Goal: Transaction & Acquisition: Purchase product/service

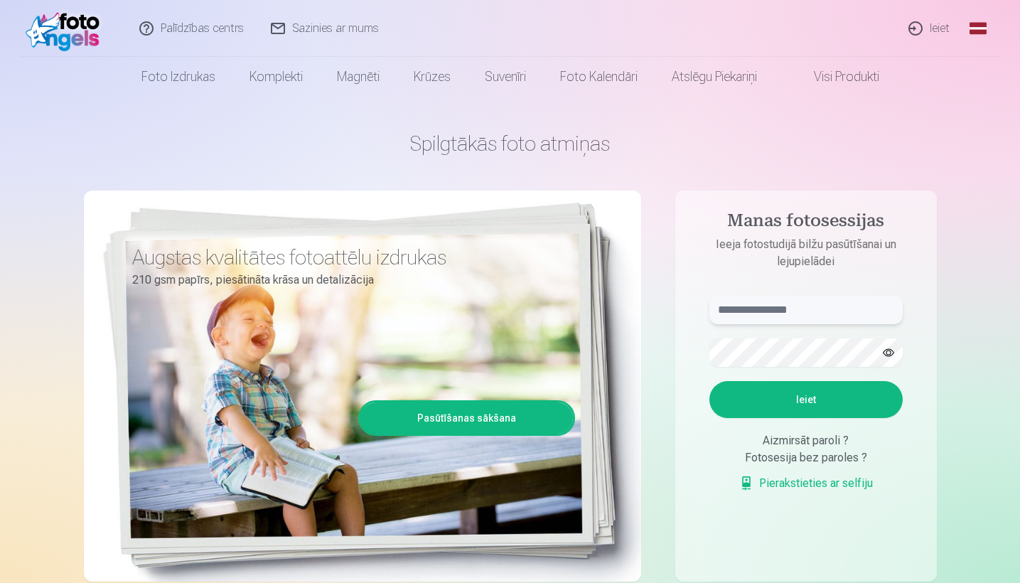
type input "**********"
click at [790, 398] on button "Ieiet" at bounding box center [806, 399] width 193 height 37
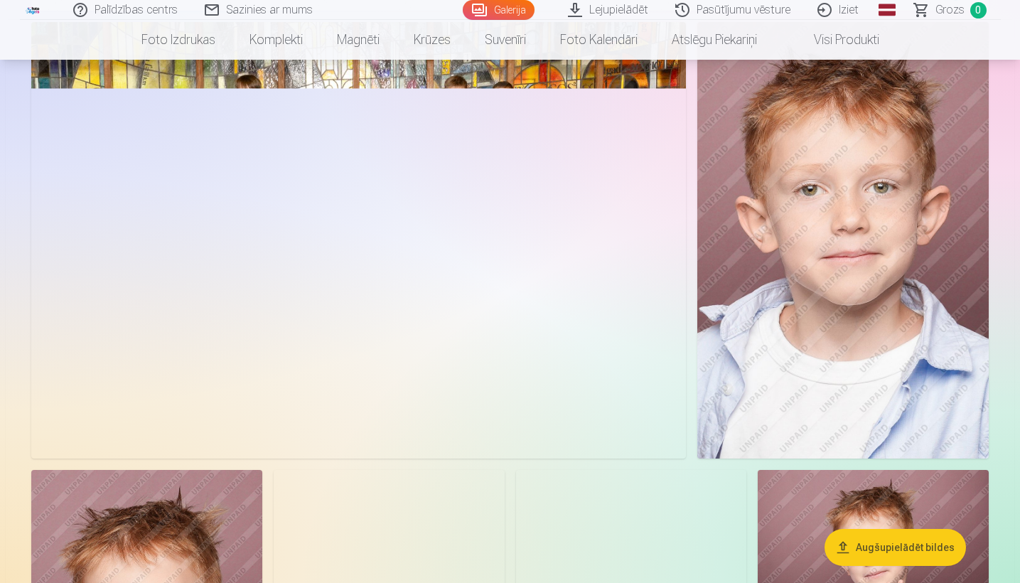
scroll to position [624, 0]
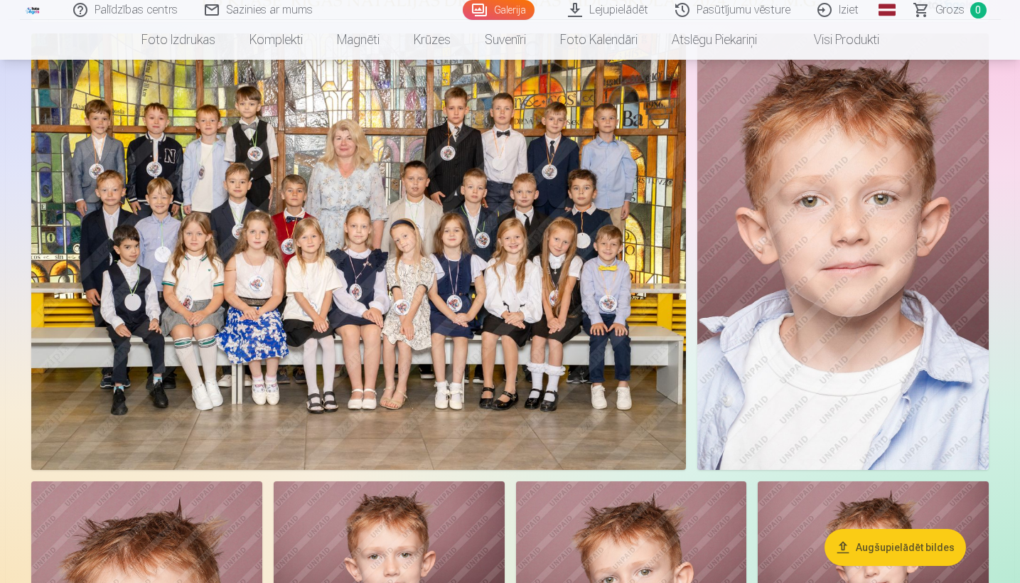
click at [844, 243] on img at bounding box center [842, 251] width 291 height 437
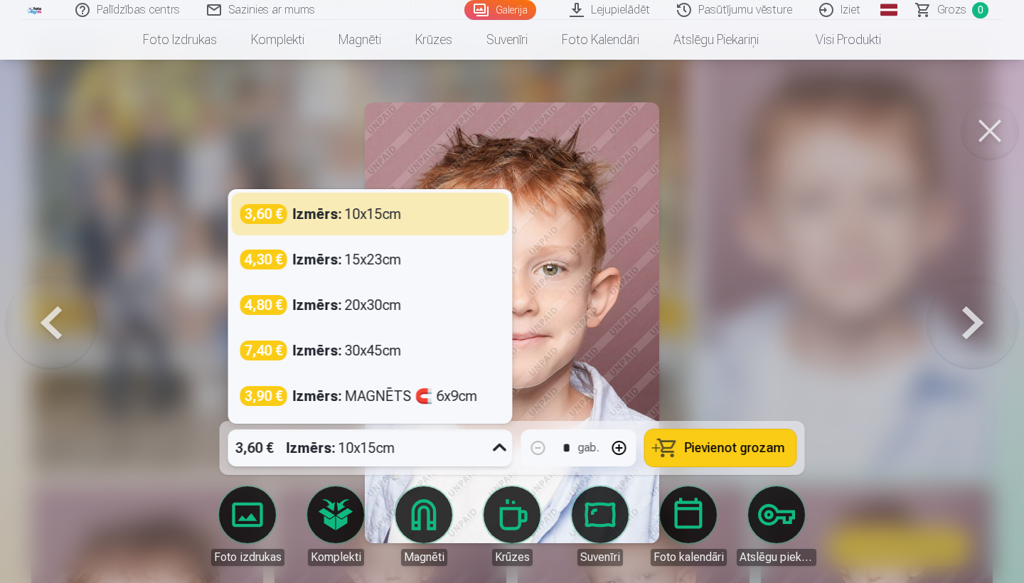
click at [309, 448] on strong "Izmērs :" at bounding box center [311, 448] width 49 height 20
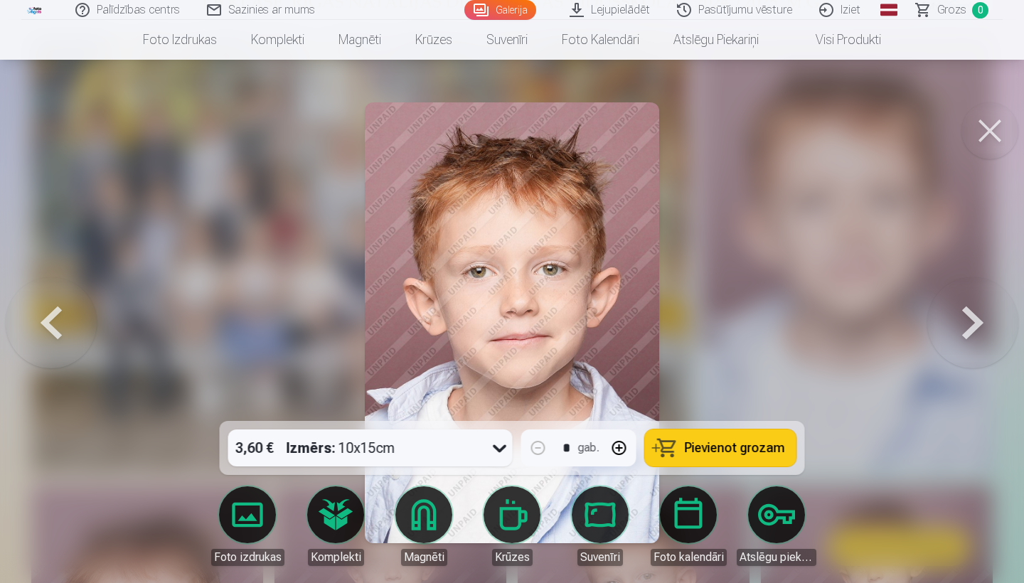
click at [309, 449] on strong "Izmērs :" at bounding box center [311, 448] width 49 height 20
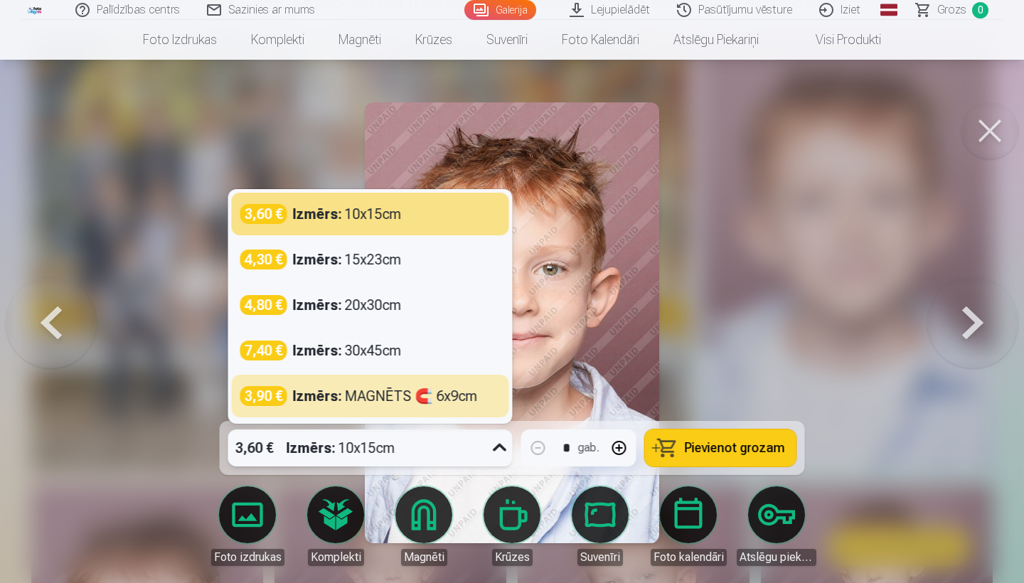
click at [586, 361] on img at bounding box center [512, 322] width 294 height 441
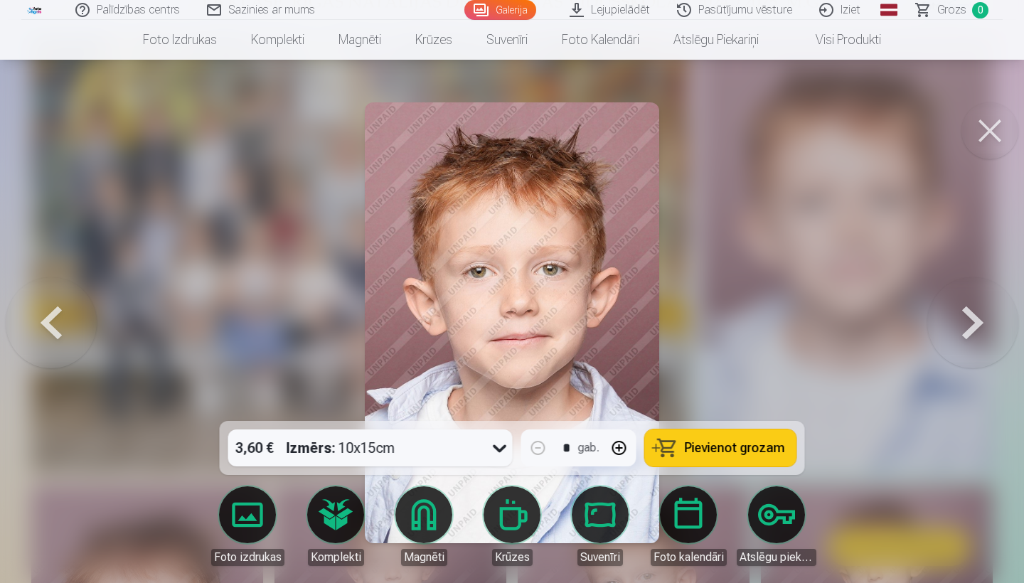
click at [1000, 126] on button at bounding box center [989, 130] width 57 height 57
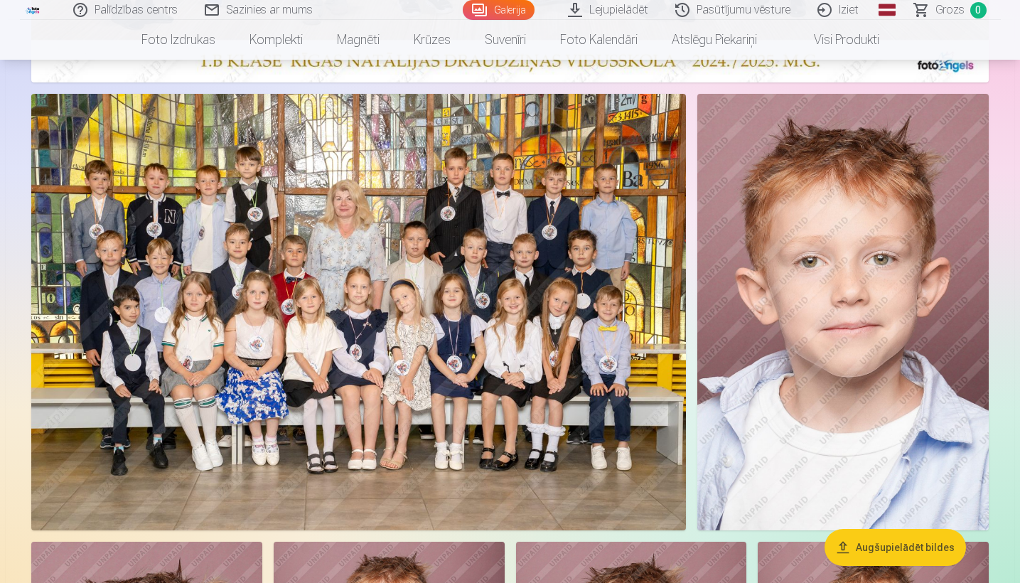
scroll to position [537, 0]
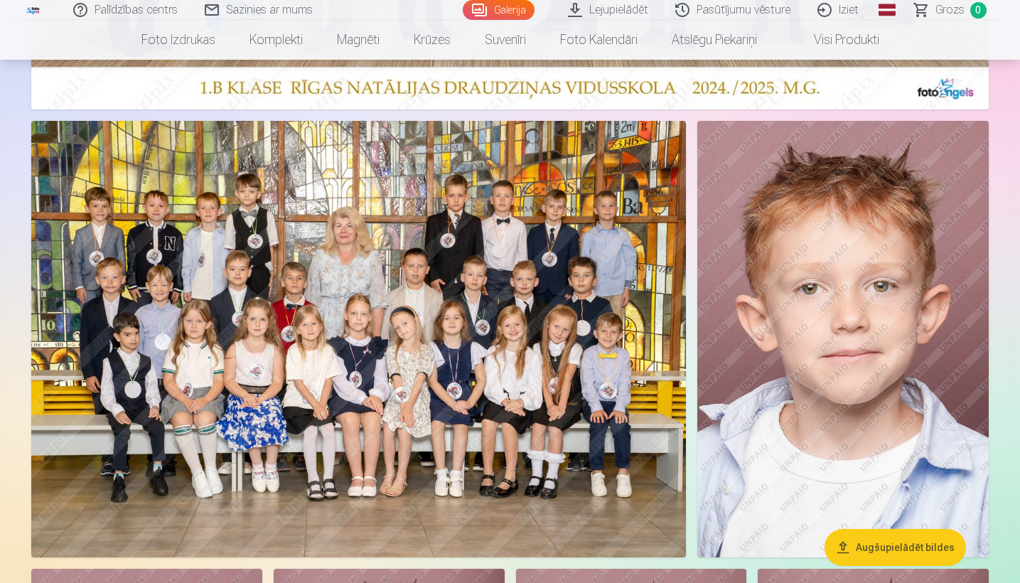
click at [828, 41] on link "Visi produkti" at bounding box center [835, 40] width 122 height 40
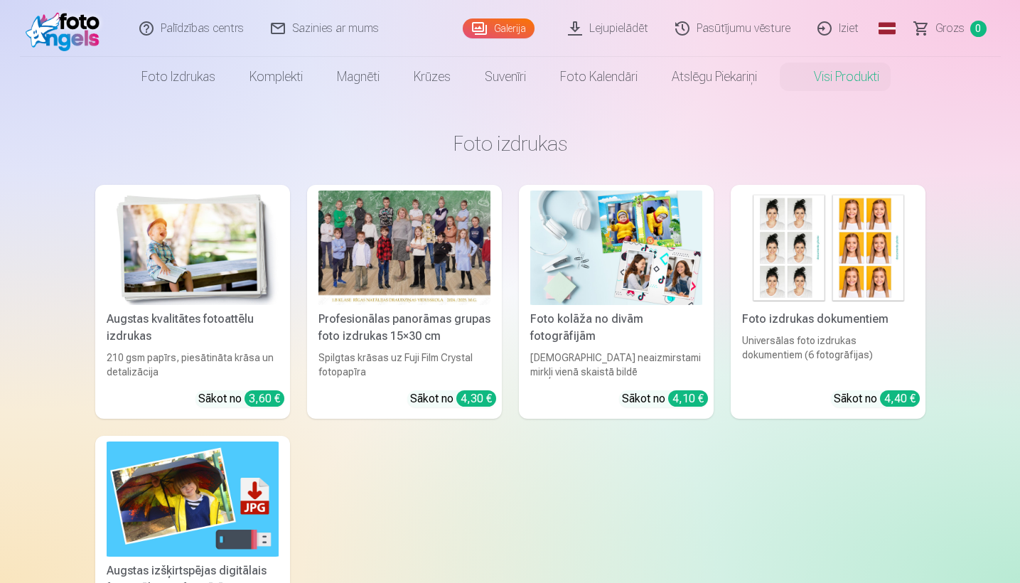
click at [781, 320] on div "Foto izdrukas dokumentiem" at bounding box center [828, 319] width 183 height 17
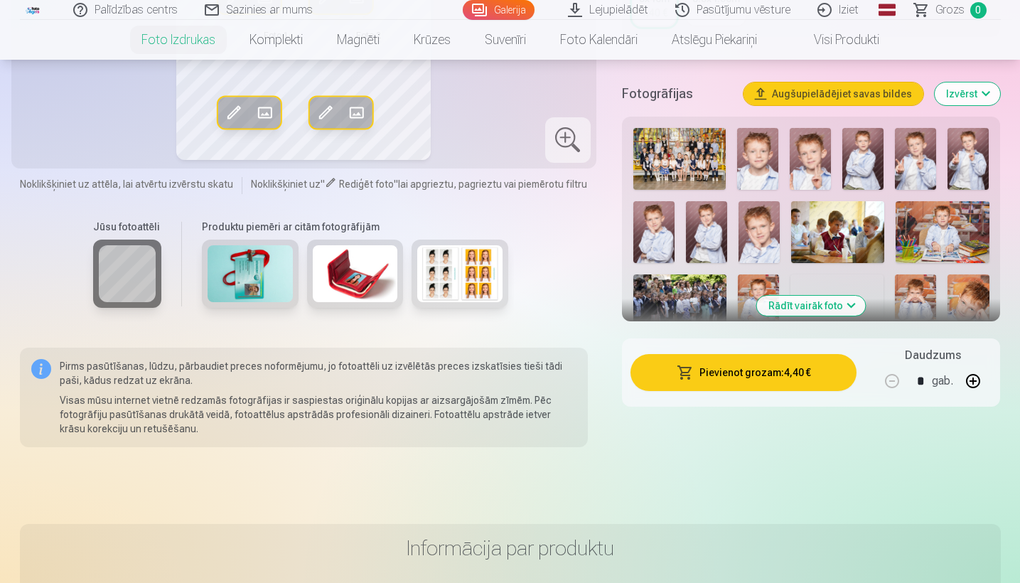
scroll to position [350, 0]
click at [793, 311] on button "Rādīt vairāk foto" at bounding box center [811, 306] width 109 height 20
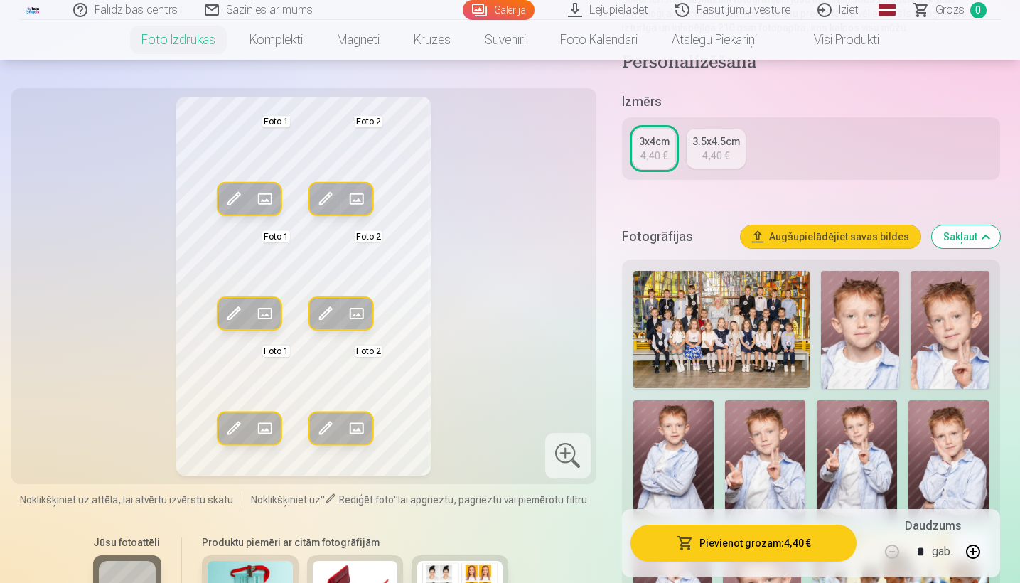
scroll to position [232, 0]
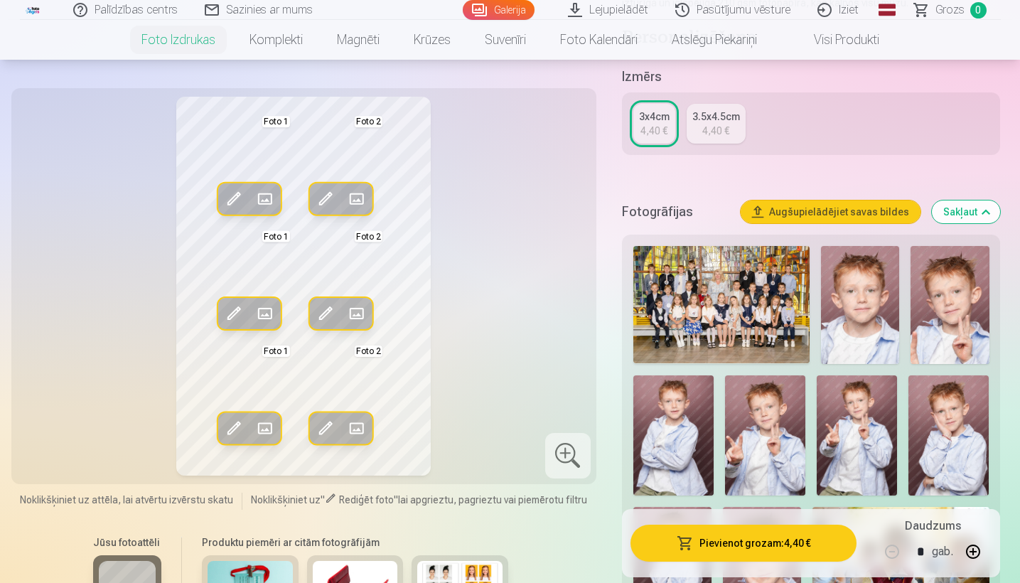
click at [872, 332] on img at bounding box center [860, 305] width 78 height 118
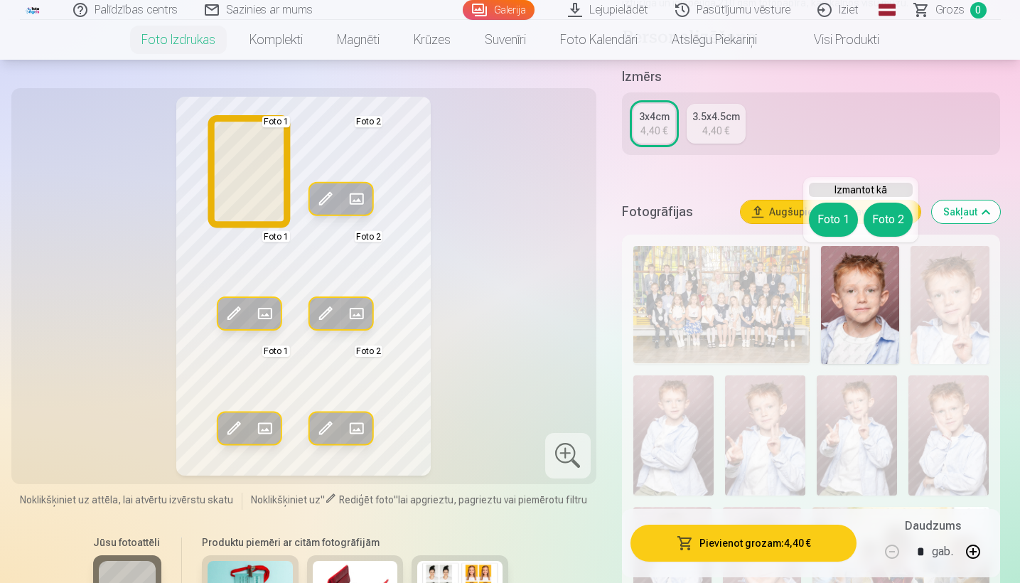
click at [833, 218] on button "Foto 1" at bounding box center [833, 220] width 49 height 34
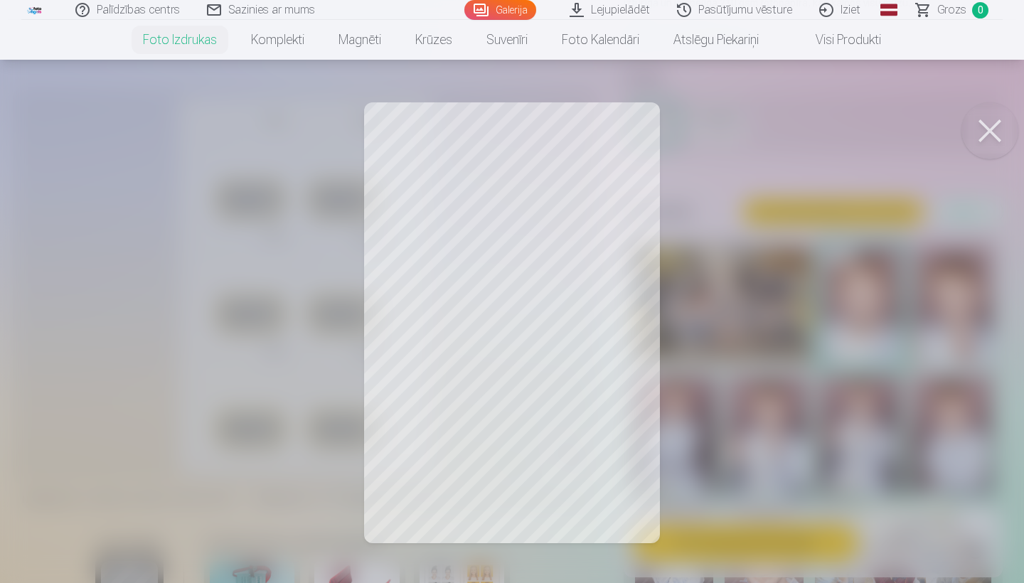
click at [992, 126] on button at bounding box center [989, 130] width 57 height 57
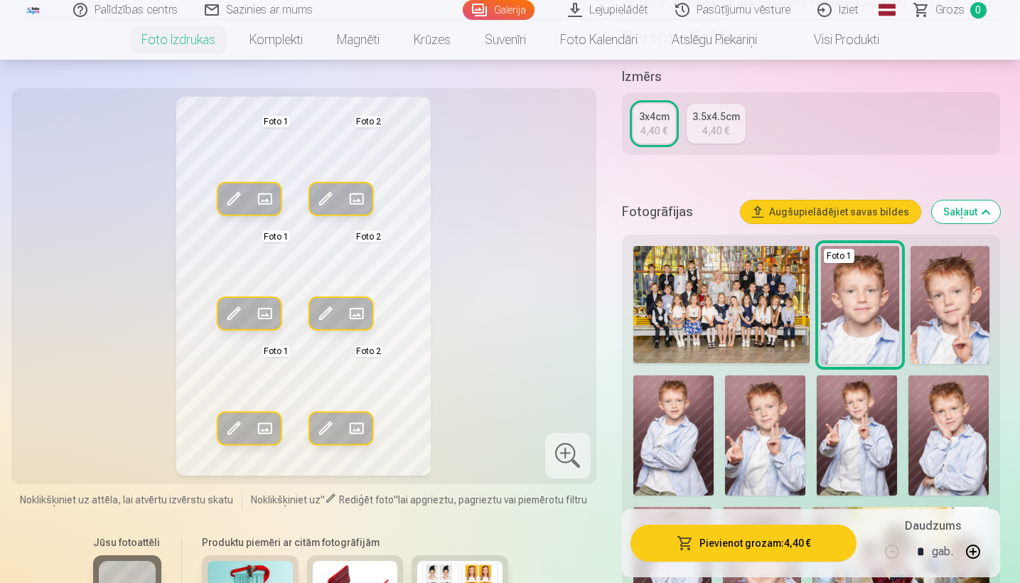
click at [860, 289] on img at bounding box center [860, 305] width 78 height 118
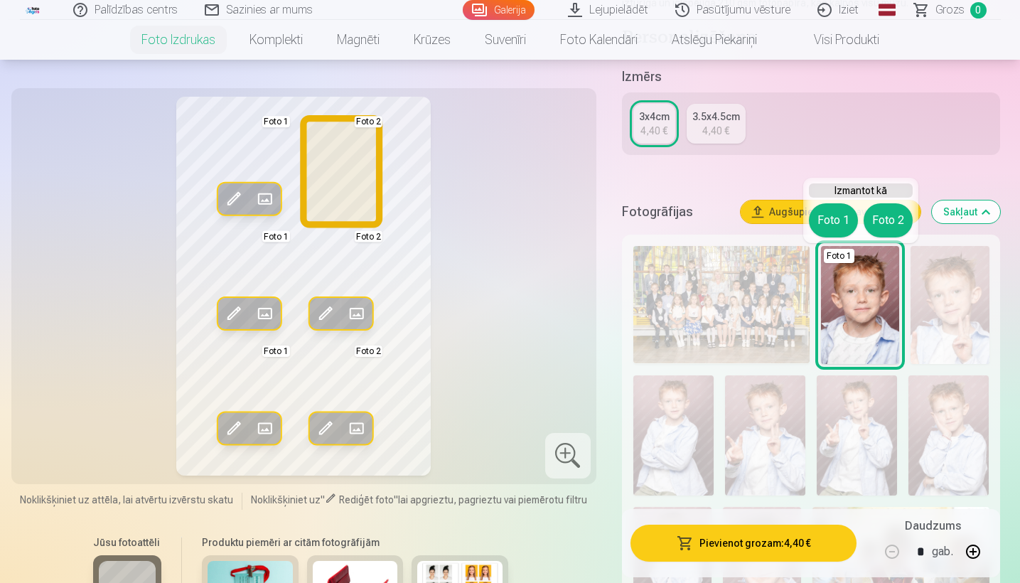
click at [889, 222] on button "Foto 2" at bounding box center [888, 220] width 49 height 34
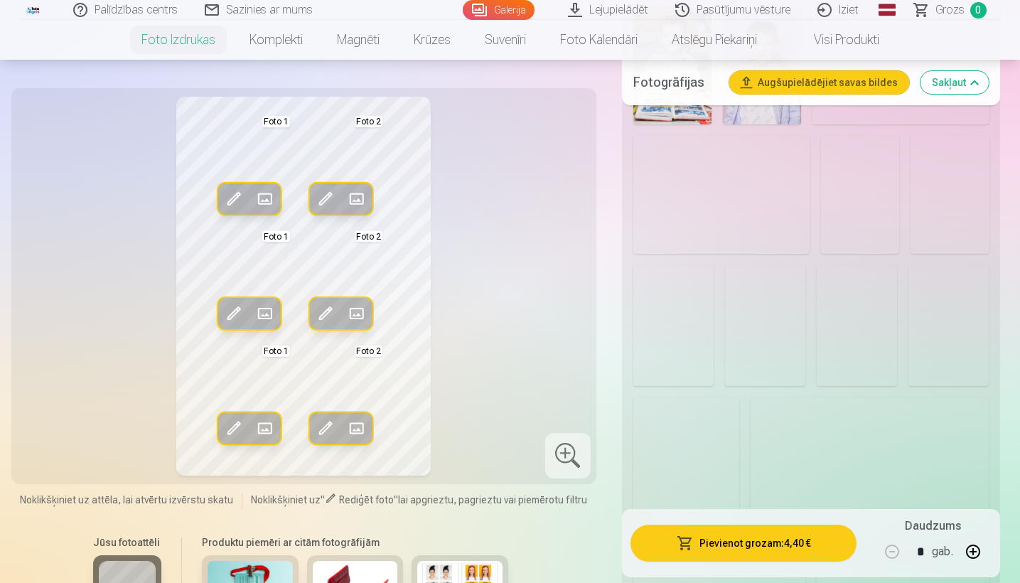
scroll to position [1978, 0]
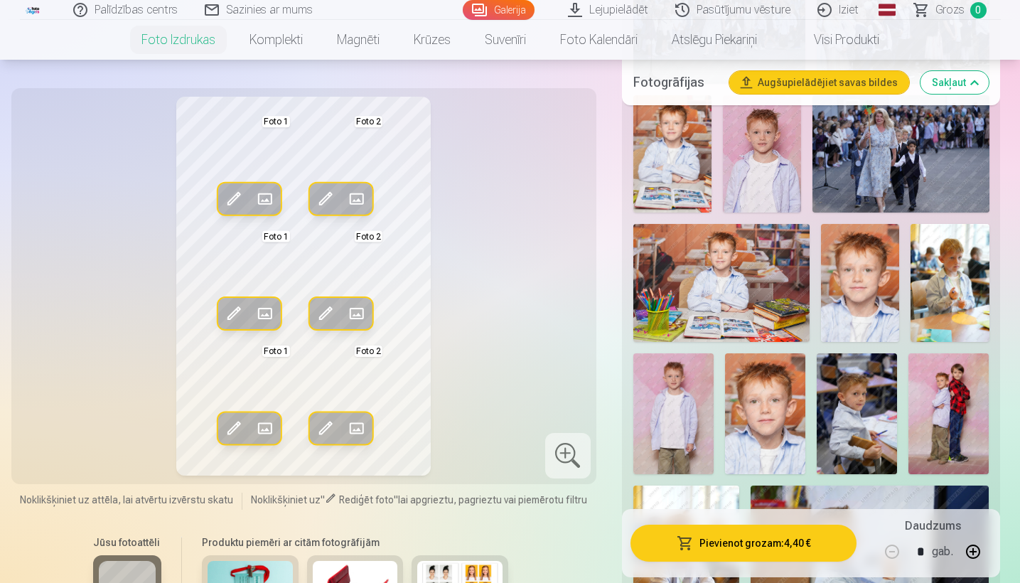
click at [865, 278] on img at bounding box center [860, 283] width 78 height 118
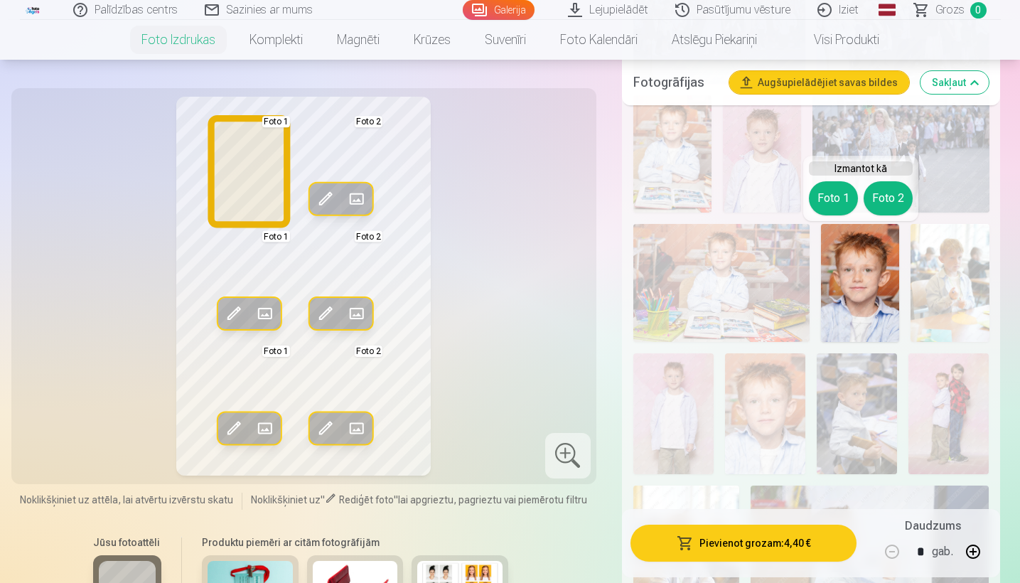
click at [833, 203] on button "Foto 1" at bounding box center [833, 198] width 49 height 34
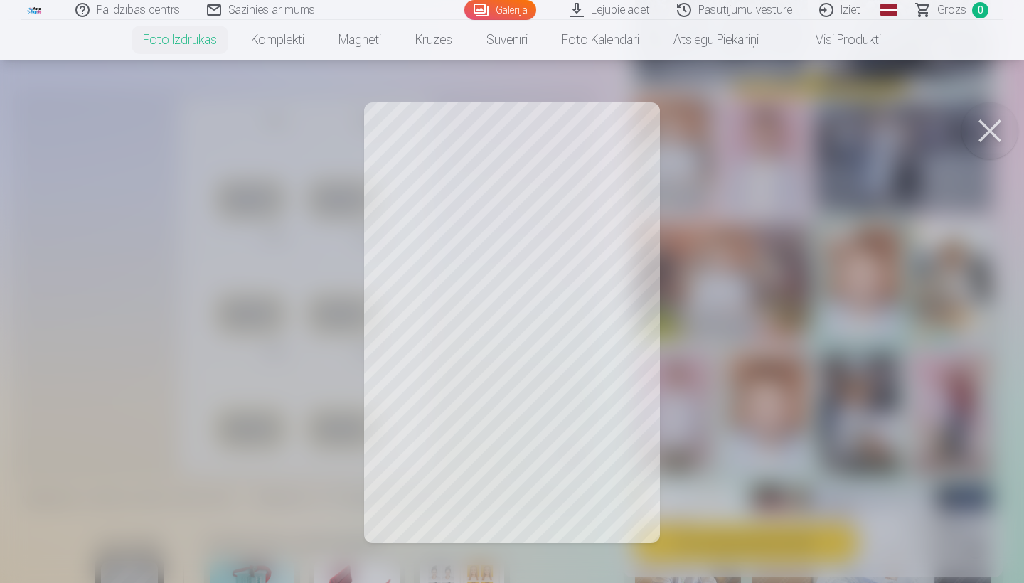
click at [552, 214] on div at bounding box center [512, 291] width 1024 height 583
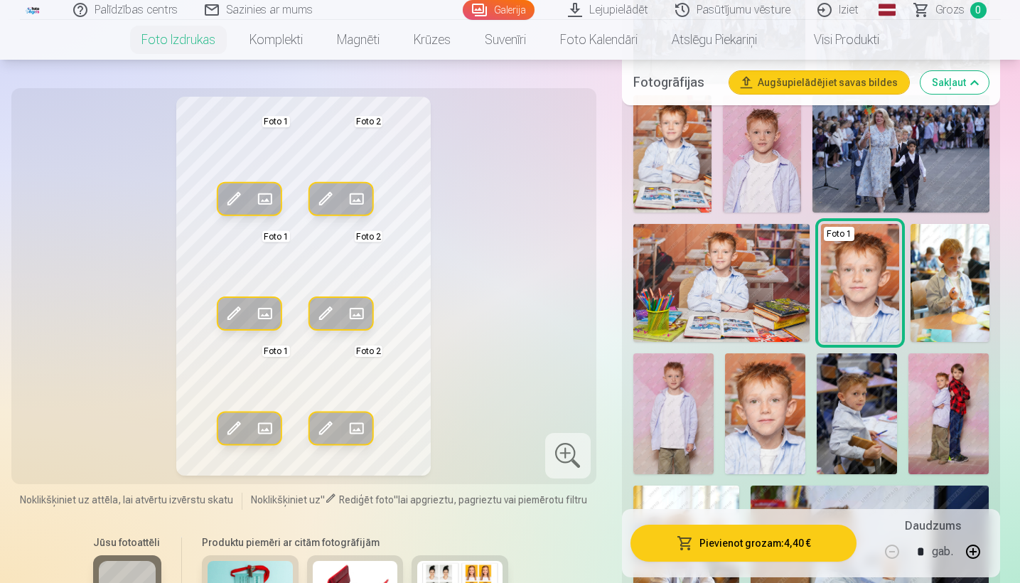
click at [878, 284] on img at bounding box center [860, 283] width 78 height 118
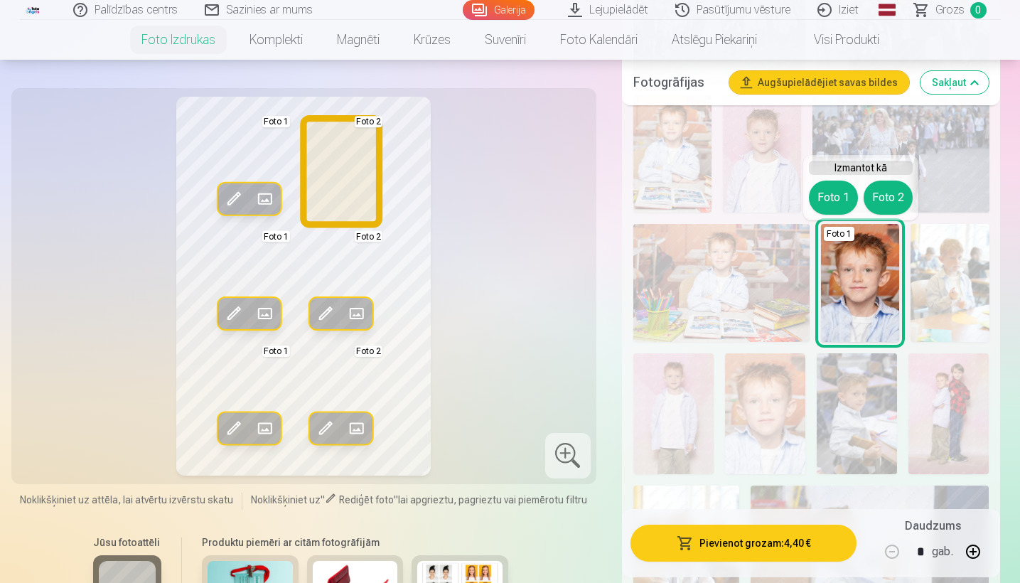
click at [888, 197] on button "Foto 2" at bounding box center [888, 198] width 49 height 34
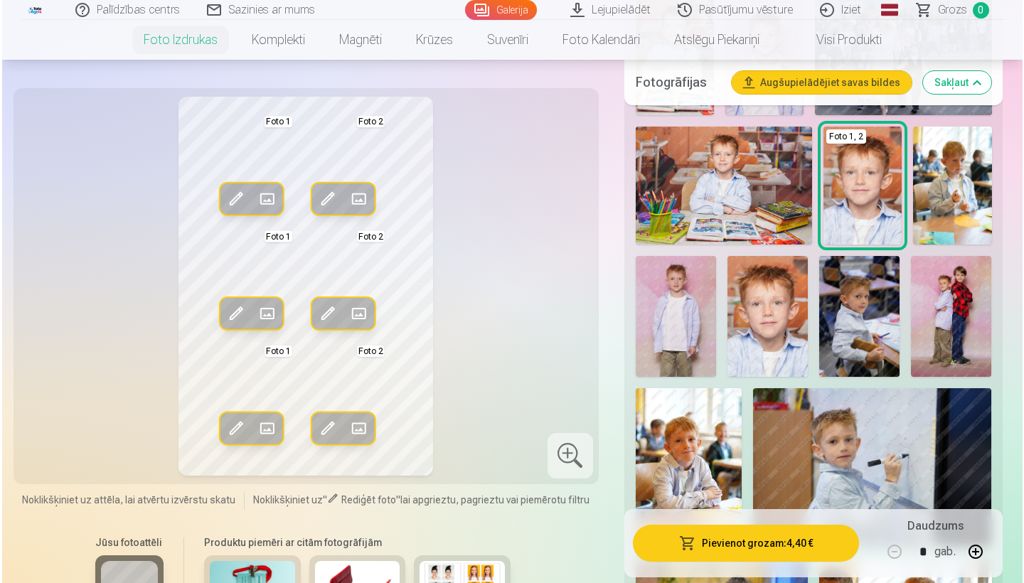
scroll to position [2075, 0]
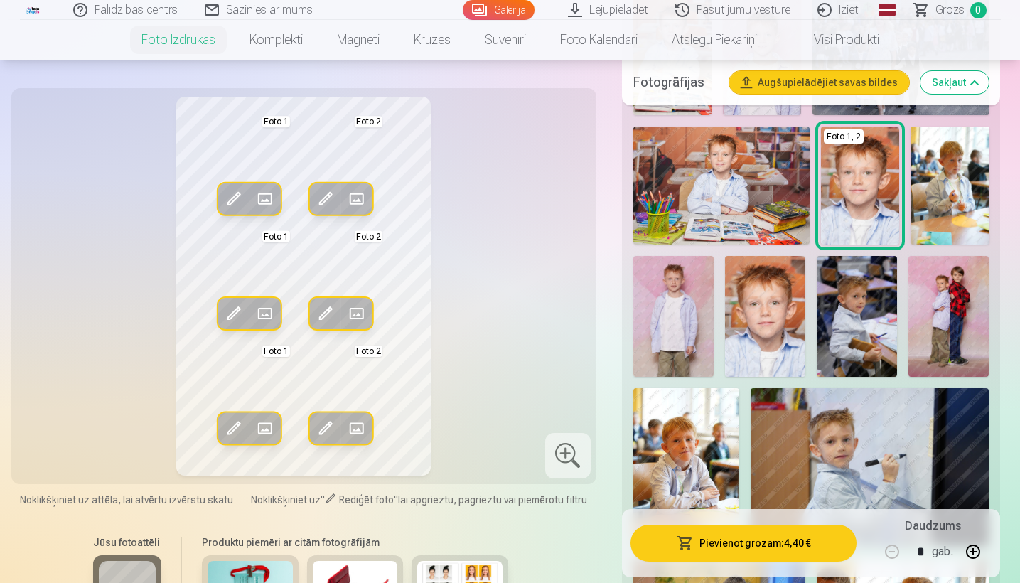
click at [723, 543] on button "Pievienot grozam : 4,40 €" at bounding box center [744, 543] width 227 height 37
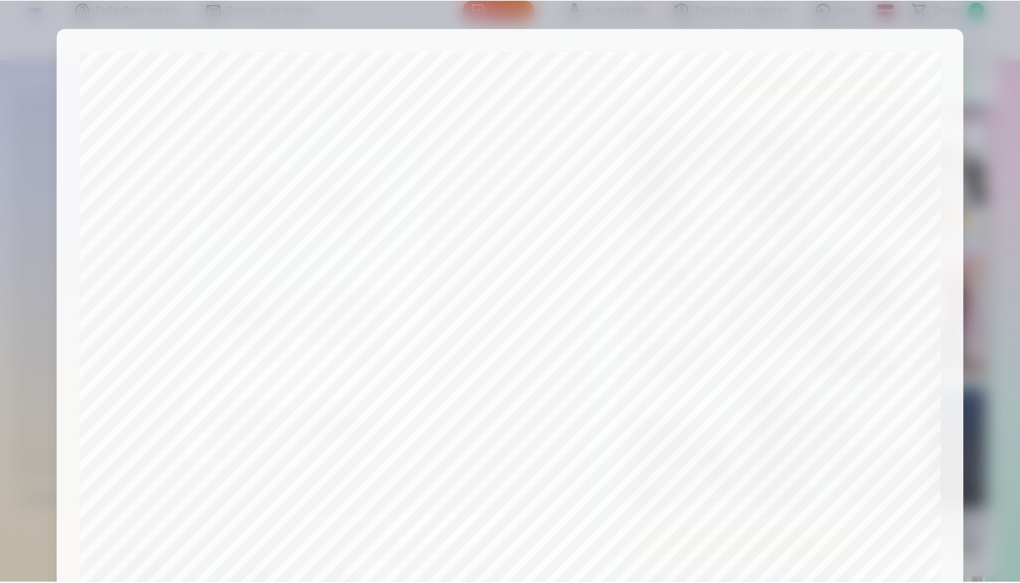
scroll to position [0, 0]
click at [992, 264] on div at bounding box center [512, 291] width 1024 height 583
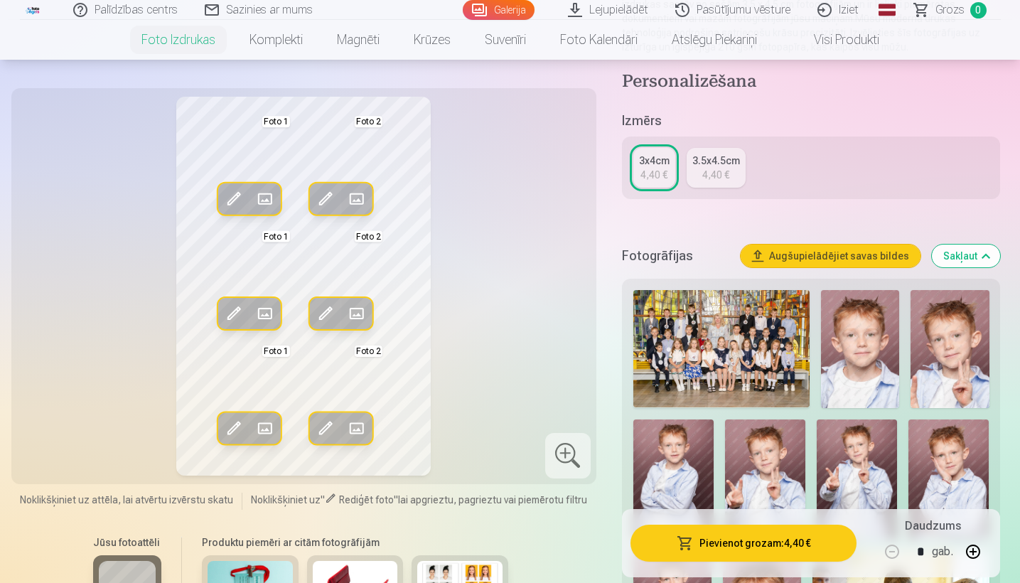
scroll to position [193, 0]
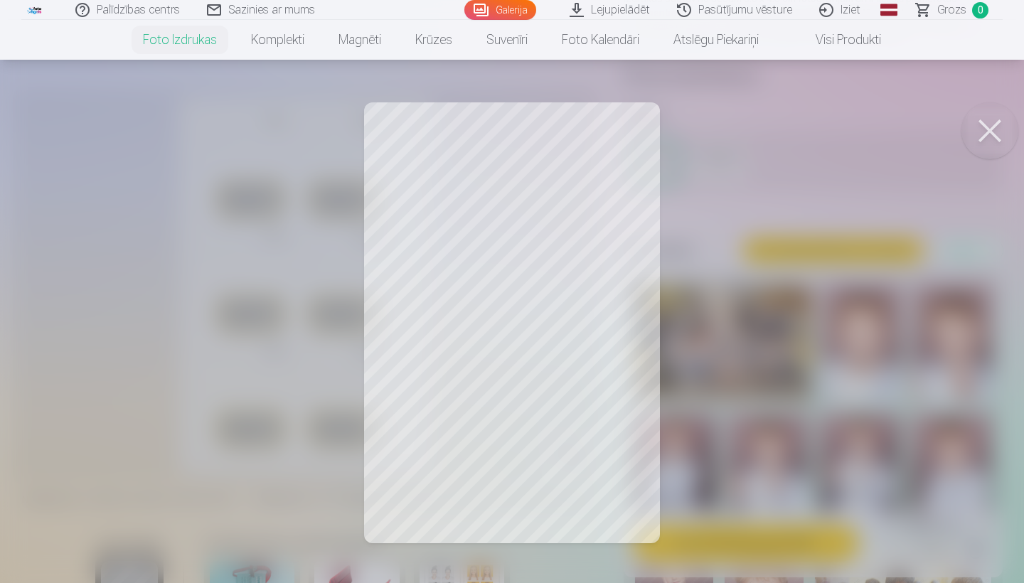
click at [1000, 123] on button at bounding box center [989, 130] width 57 height 57
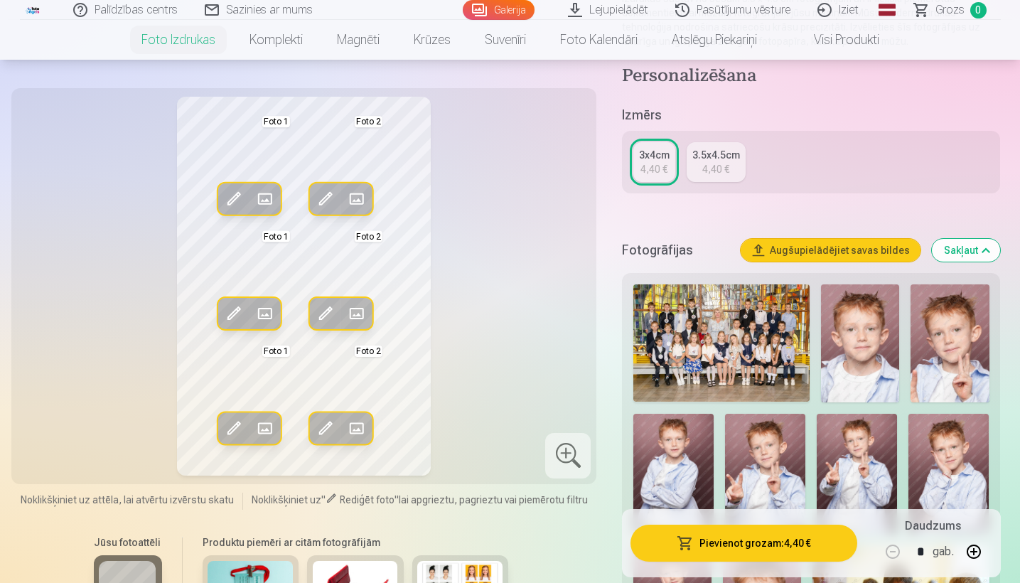
click at [860, 358] on img at bounding box center [860, 343] width 78 height 118
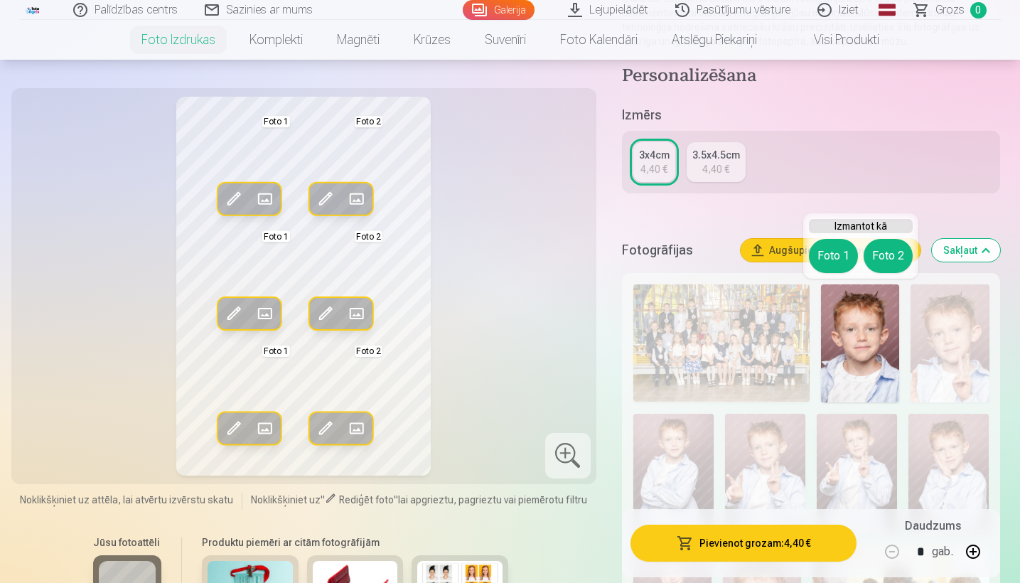
click at [842, 278] on div "Izmantot kā Foto 1 Foto 2" at bounding box center [860, 245] width 115 height 65
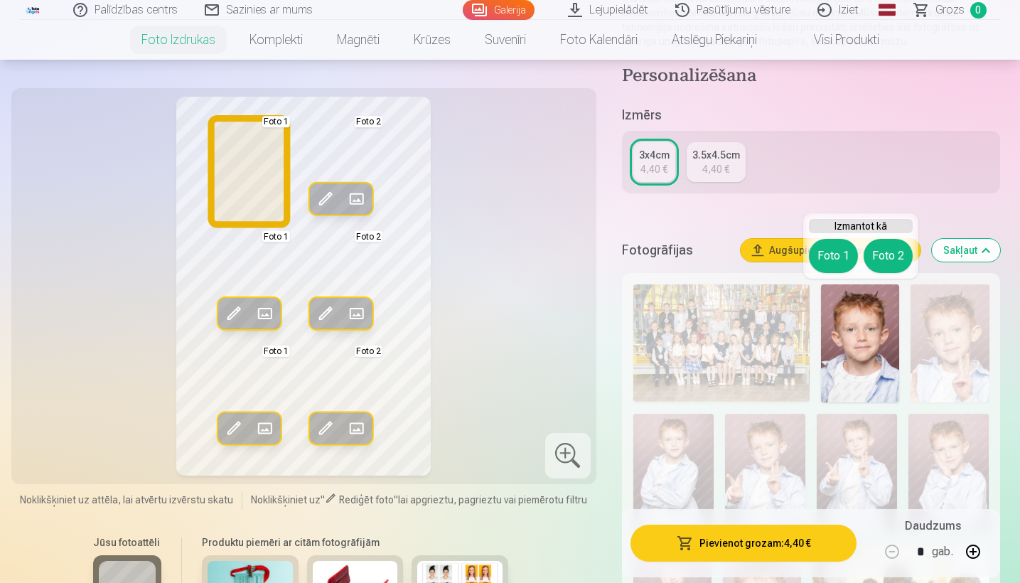
click at [840, 264] on button "Foto 1" at bounding box center [833, 256] width 49 height 34
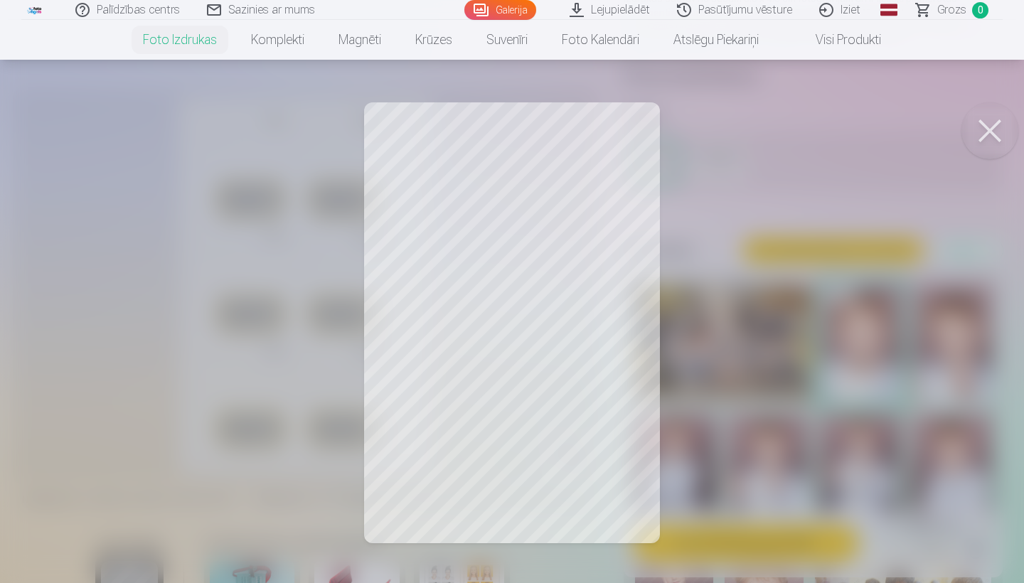
click at [560, 178] on div at bounding box center [512, 291] width 1024 height 583
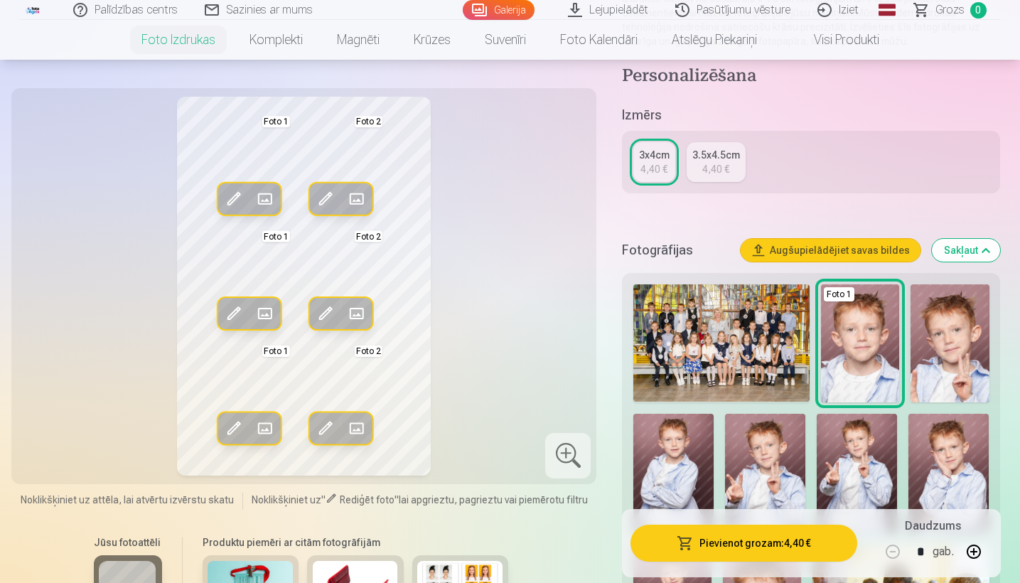
click at [887, 363] on img at bounding box center [860, 343] width 78 height 118
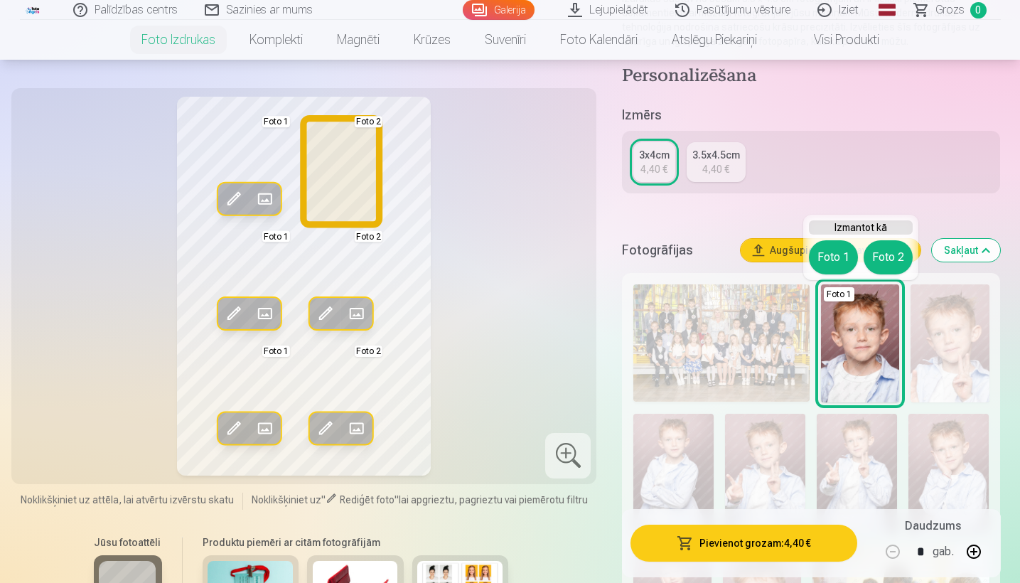
click at [896, 252] on button "Foto 2" at bounding box center [888, 257] width 49 height 34
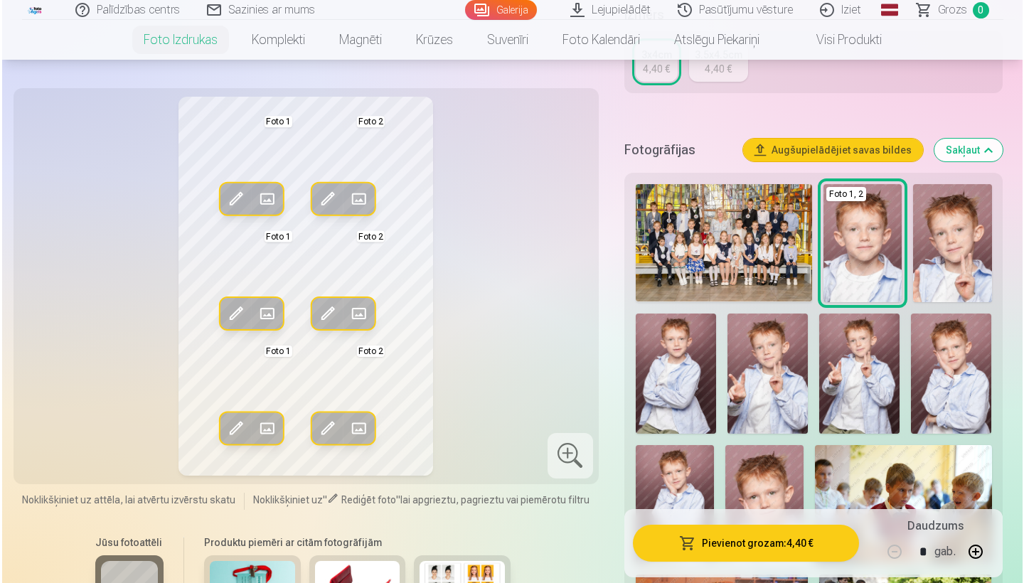
scroll to position [294, 0]
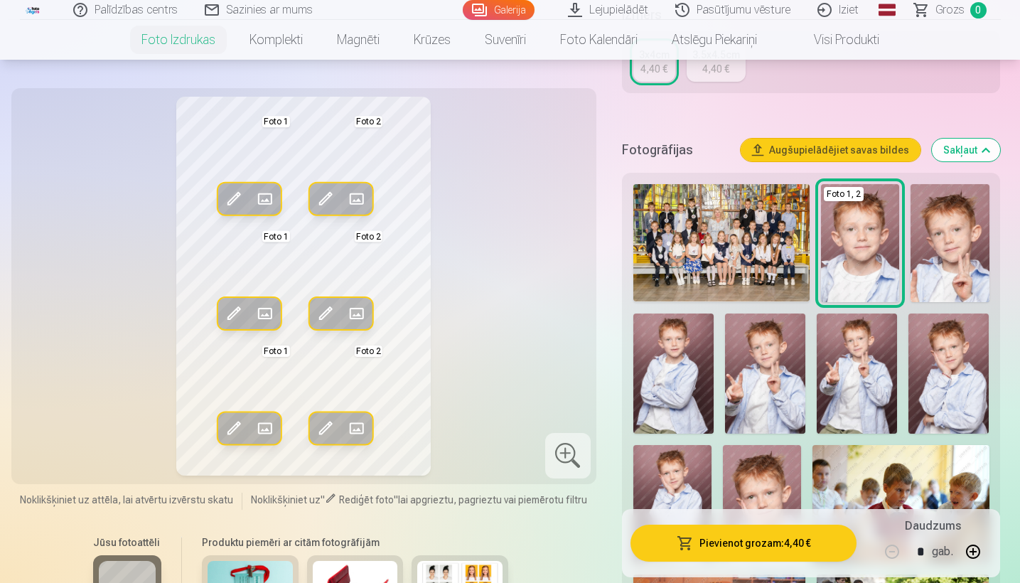
click at [754, 547] on button "Pievienot grozam : 4,40 €" at bounding box center [744, 543] width 227 height 37
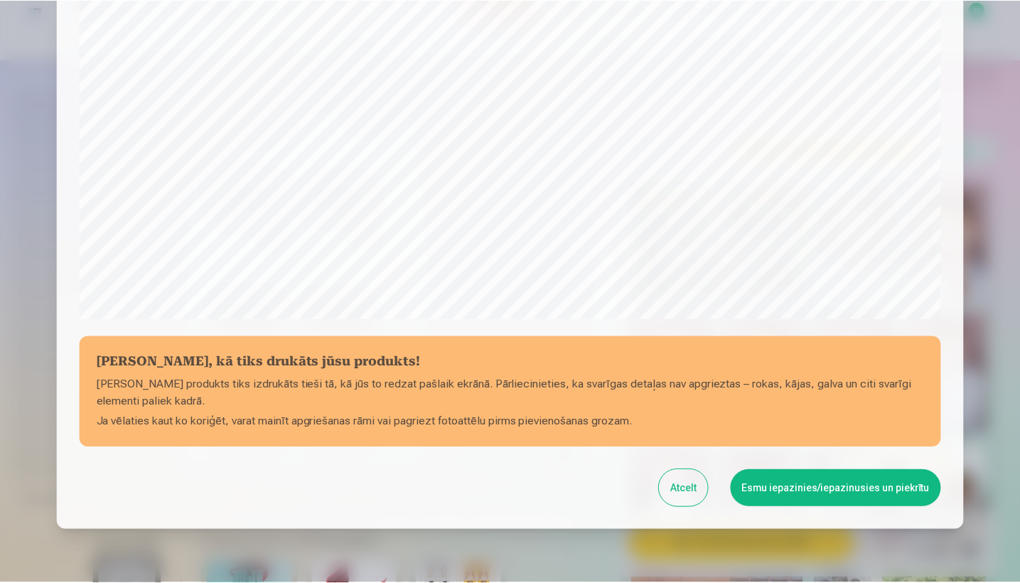
scroll to position [441, 0]
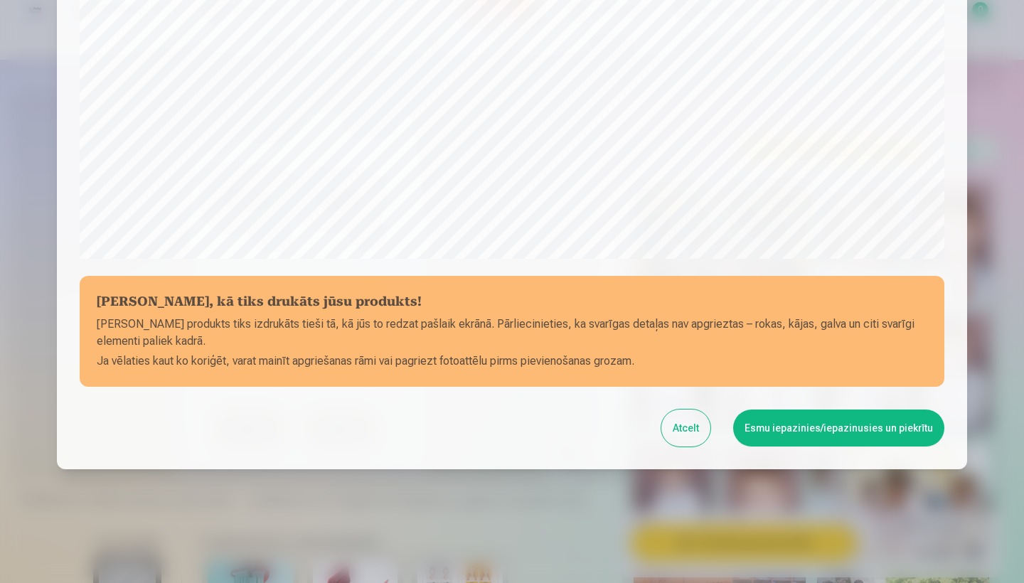
click at [884, 430] on button "Esmu iepazinies/iepazinusies un piekrītu" at bounding box center [838, 428] width 211 height 37
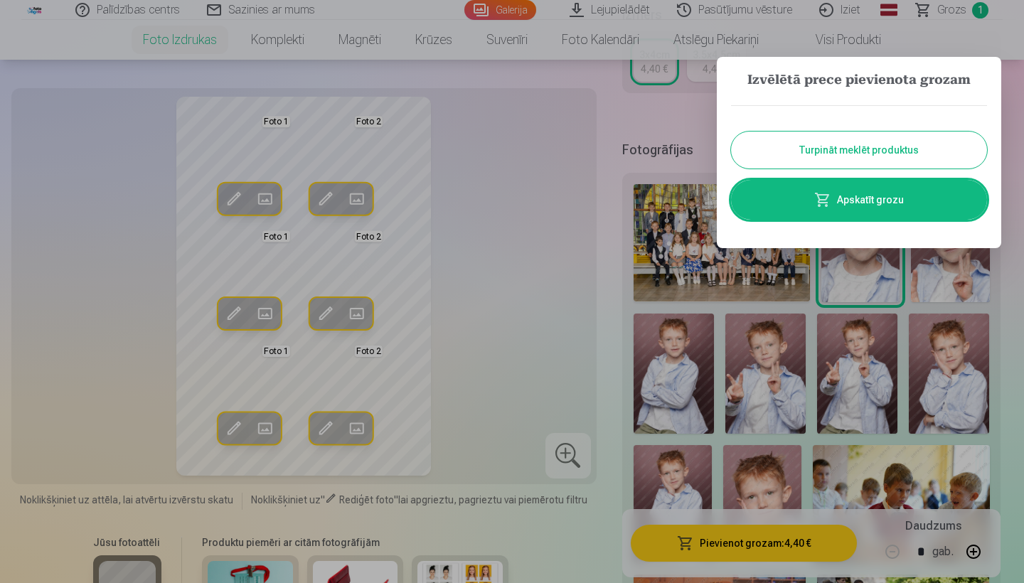
click at [1008, 121] on div at bounding box center [512, 291] width 1024 height 583
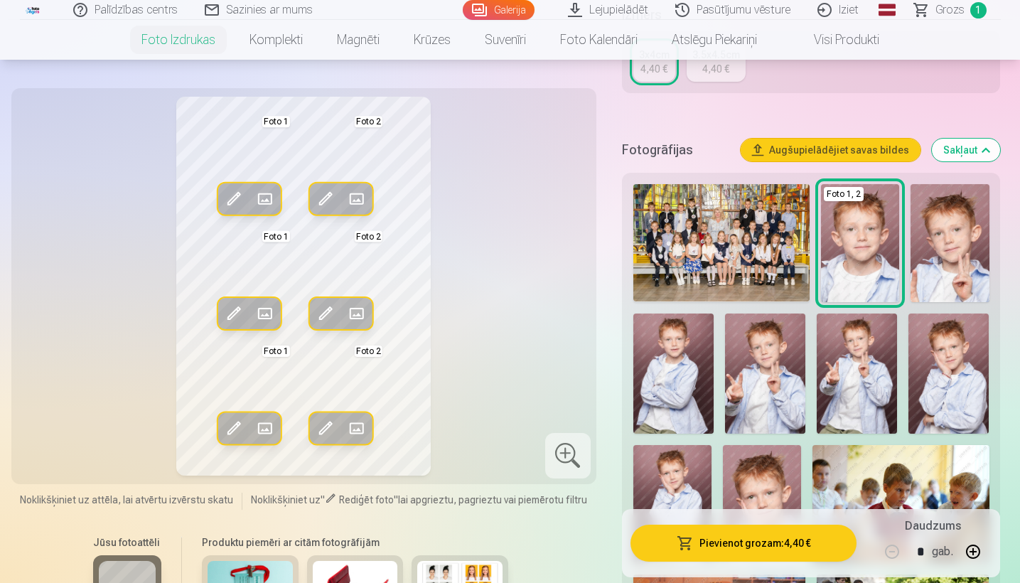
click at [953, 10] on span "Grozs" at bounding box center [950, 9] width 29 height 17
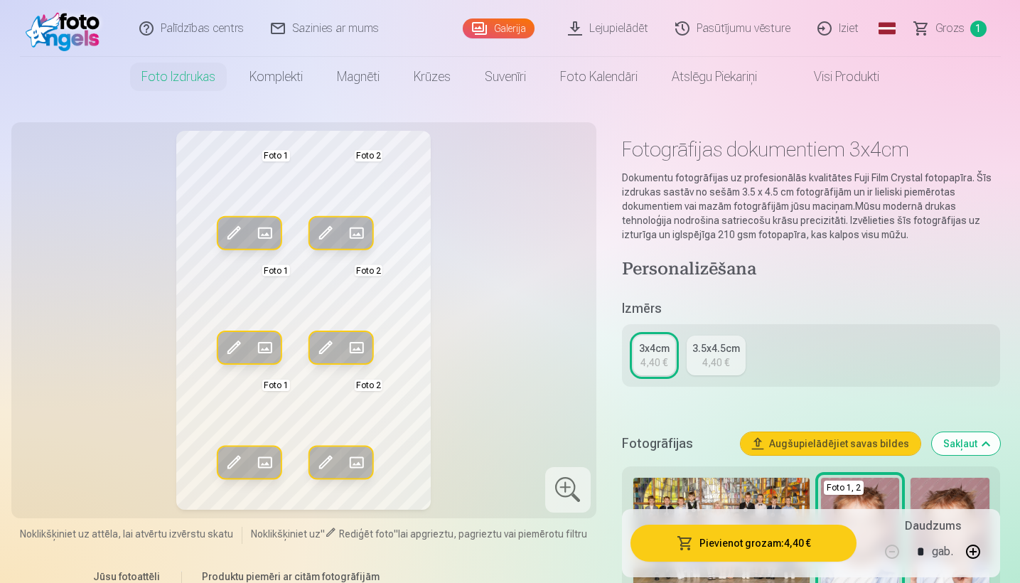
click at [869, 458] on div "Fotogrāfijas Augšupielādējiet savas bildes Sakļaut" at bounding box center [811, 444] width 379 height 46
click at [869, 450] on button "Augšupielādējiet savas bildes" at bounding box center [831, 443] width 180 height 23
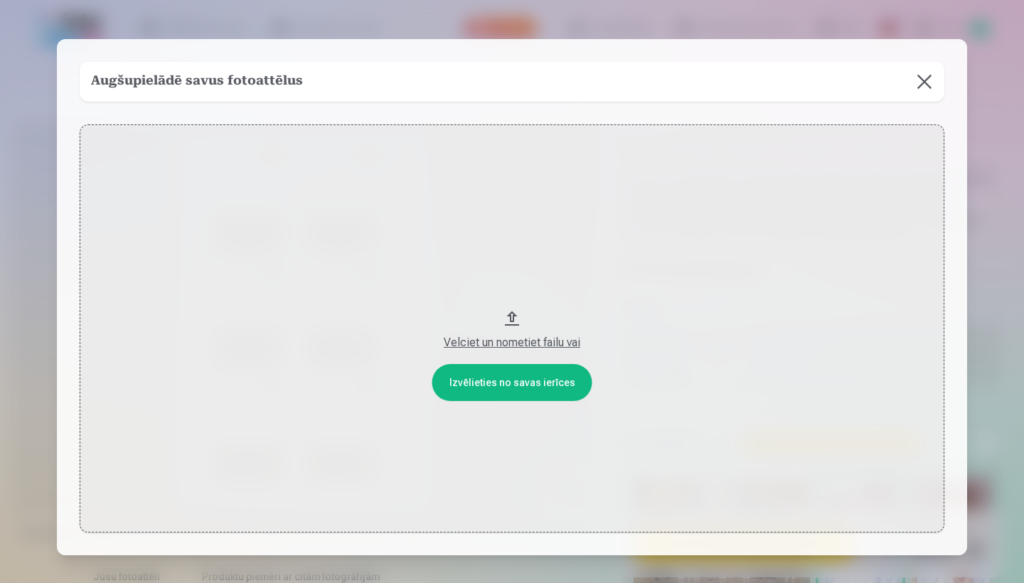
click at [498, 383] on button "Velciet un nometiet failu vai" at bounding box center [512, 328] width 865 height 408
click at [518, 342] on div "Velciet un nometiet failu vai" at bounding box center [512, 342] width 836 height 17
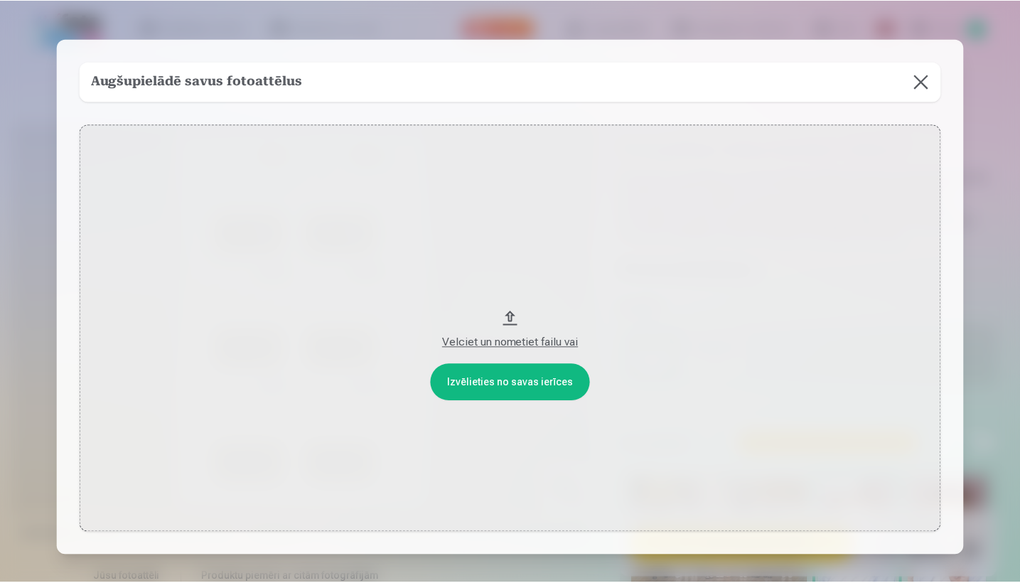
scroll to position [1, 0]
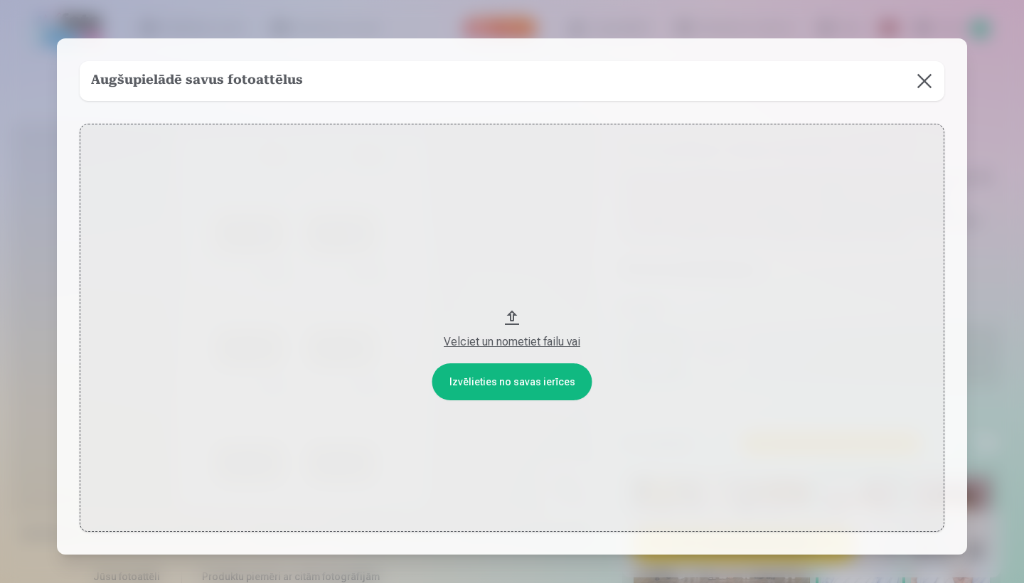
click at [925, 85] on button at bounding box center [924, 81] width 40 height 40
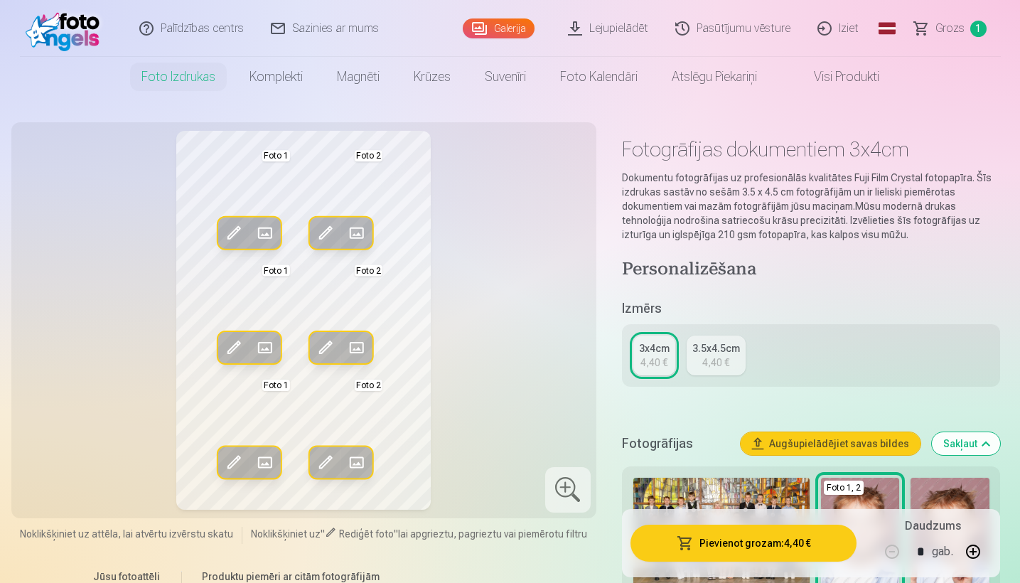
click at [614, 28] on link "Lejupielādēt" at bounding box center [608, 28] width 107 height 57
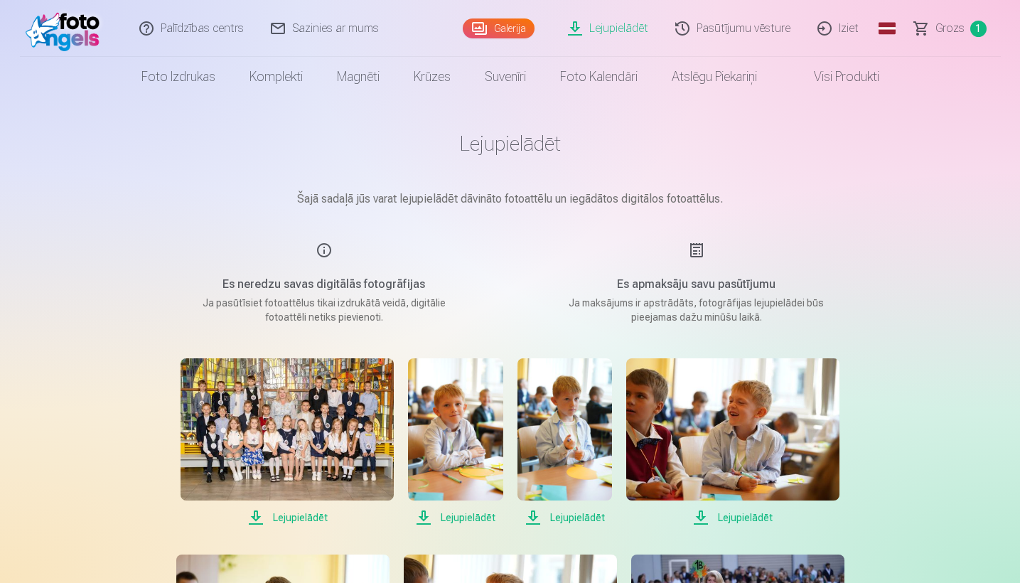
click at [623, 25] on link "Lejupielādēt" at bounding box center [608, 28] width 107 height 57
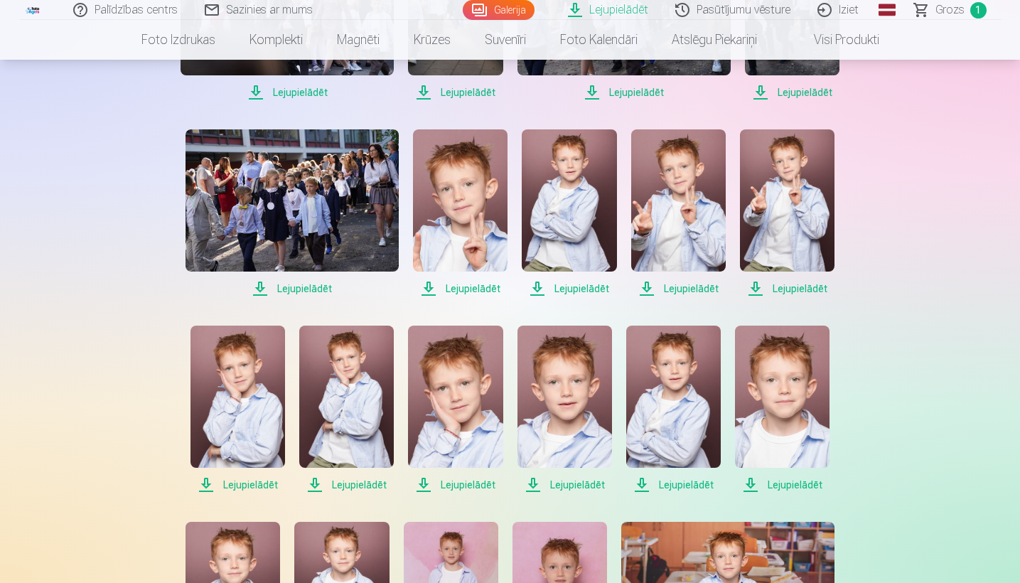
scroll to position [1210, 0]
click at [777, 412] on img at bounding box center [782, 397] width 95 height 142
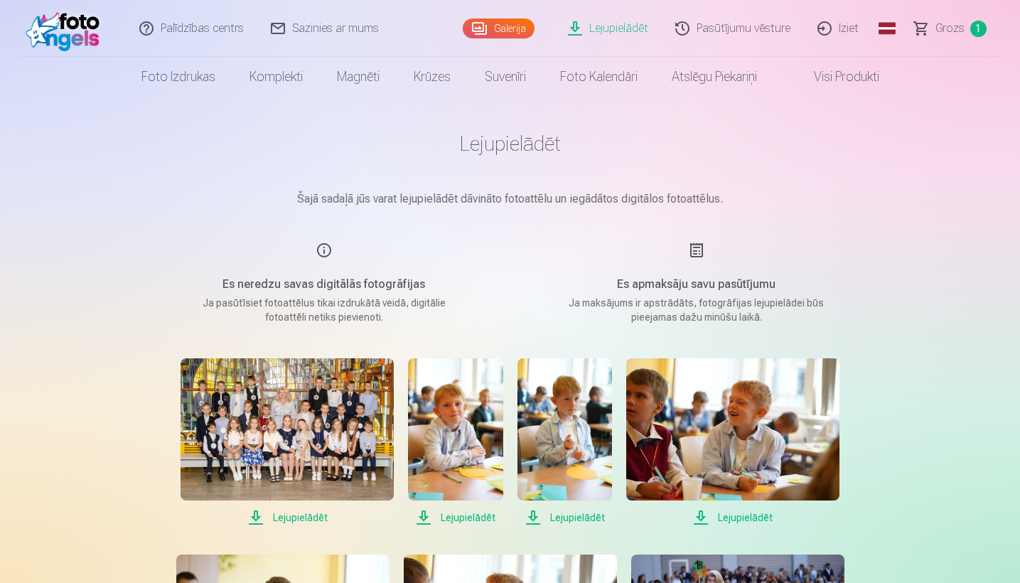
scroll to position [0, 0]
